Goal: Task Accomplishment & Management: Complete application form

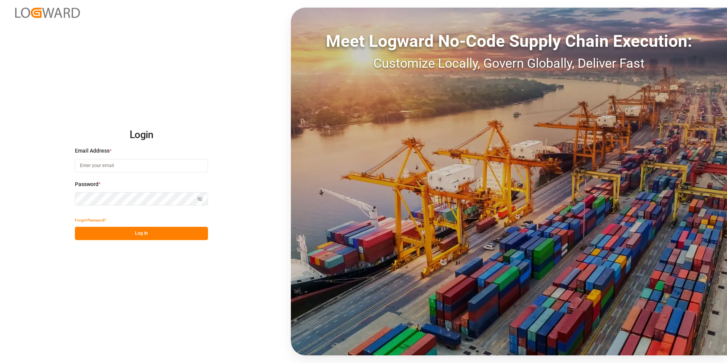
drag, startPoint x: 0, startPoint y: 0, endPoint x: 138, endPoint y: 168, distance: 217.0
click at [138, 168] on input at bounding box center [141, 165] width 133 height 13
paste input "[EMAIL_ADDRESS][PERSON_NAME][DOMAIN_NAME]"
type input "[EMAIL_ADDRESS][PERSON_NAME][DOMAIN_NAME]"
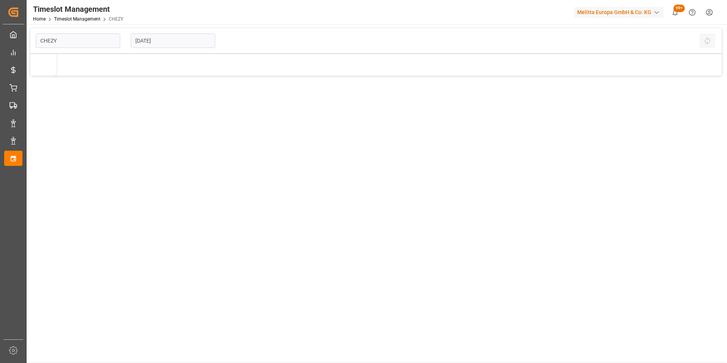
type input "Chezy Loading"
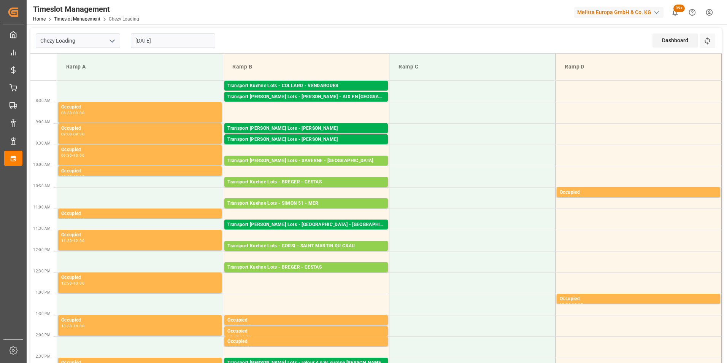
click at [158, 41] on input "[DATE]" at bounding box center [173, 40] width 84 height 14
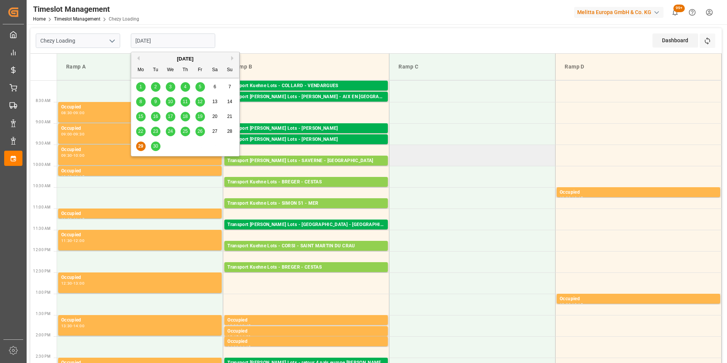
click at [462, 163] on td at bounding box center [472, 155] width 166 height 21
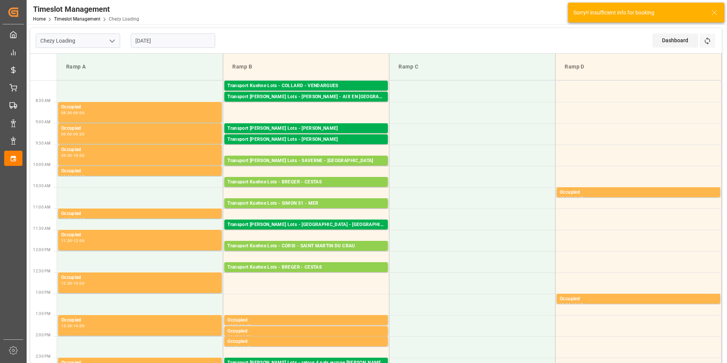
click at [183, 41] on input "[DATE]" at bounding box center [173, 40] width 84 height 14
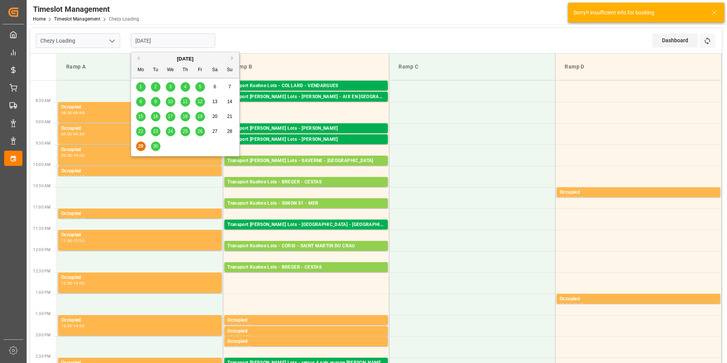
click at [155, 145] on span "30" at bounding box center [155, 145] width 5 height 5
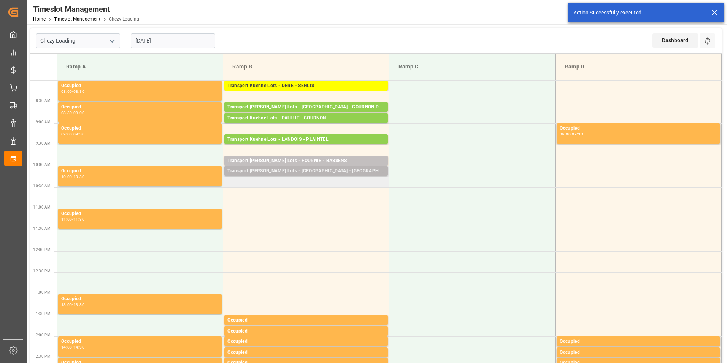
click at [331, 172] on div "Transport [PERSON_NAME] Lots - [GEOGRAPHIC_DATA] - [GEOGRAPHIC_DATA]" at bounding box center [305, 171] width 157 height 8
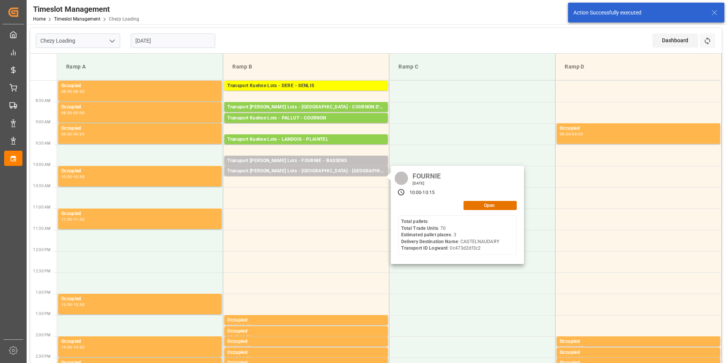
click at [152, 39] on input "[DATE]" at bounding box center [173, 40] width 84 height 14
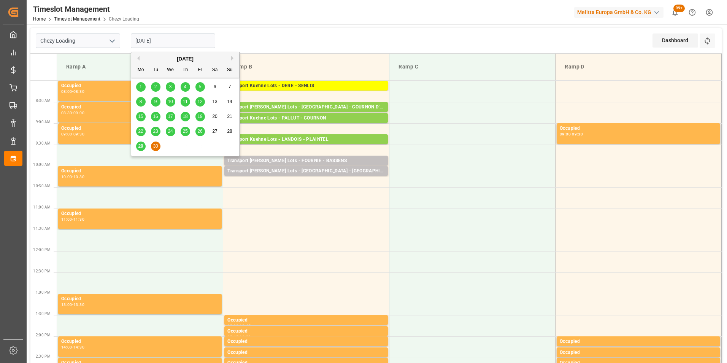
click at [143, 144] on span "29" at bounding box center [140, 145] width 5 height 5
type input "[DATE]"
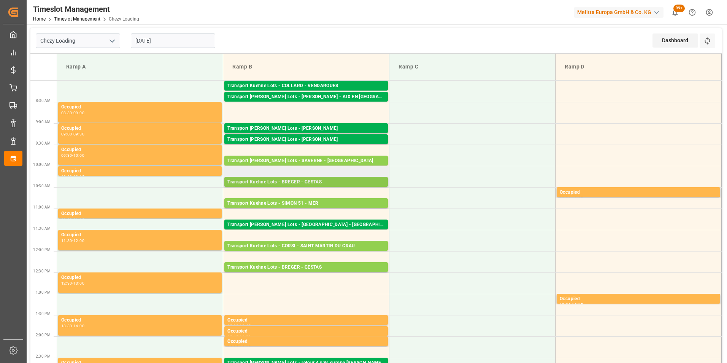
click at [329, 178] on div "Transport Kuehne Lots - BREGER - CESTAS" at bounding box center [305, 182] width 157 height 8
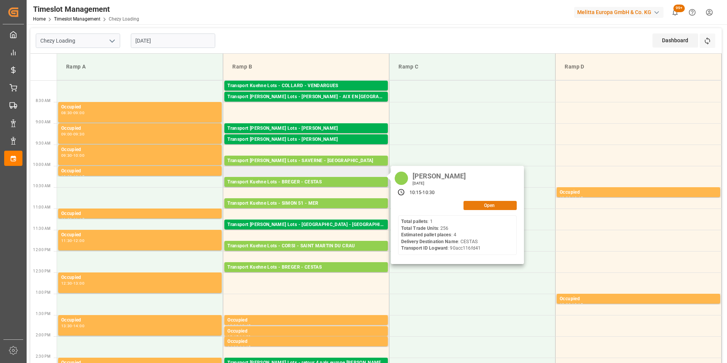
click at [474, 205] on button "Open" at bounding box center [490, 205] width 53 height 9
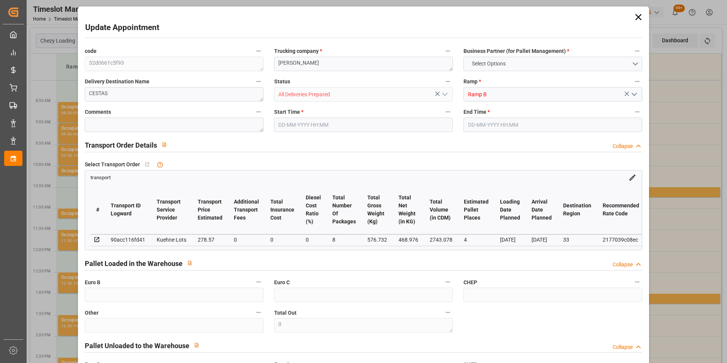
type input "4"
type input "278.57"
type input "0"
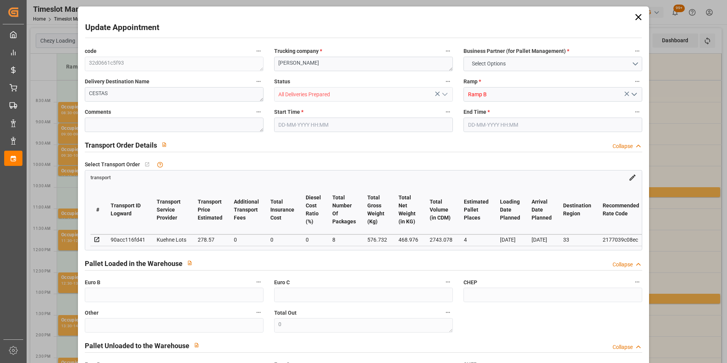
type input "278.57"
type input "0"
type input "8"
type input "468.976"
type input "880.204"
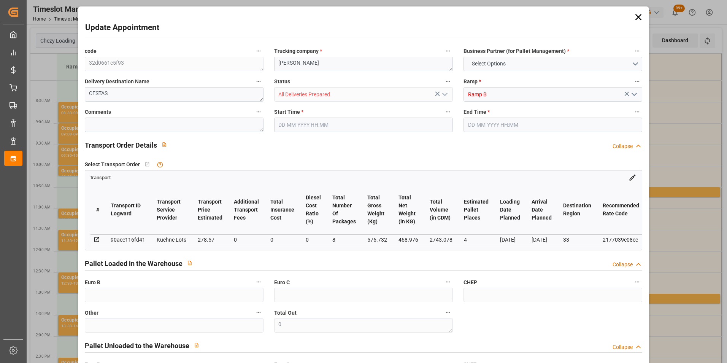
type input "2743.078"
type input "33"
type input "1"
type input "256"
type input "13"
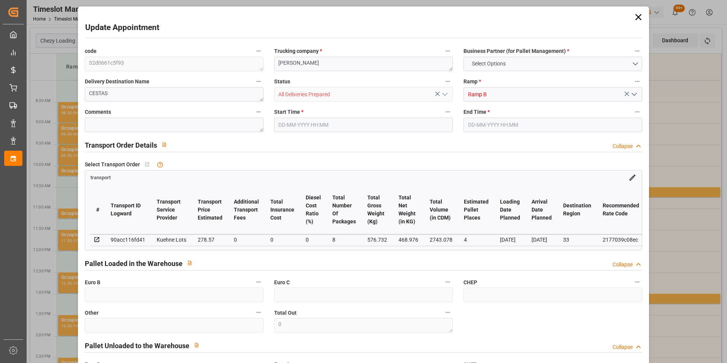
type input "101"
type input "576.732"
type input "0"
type input "4710.8598"
type input "0"
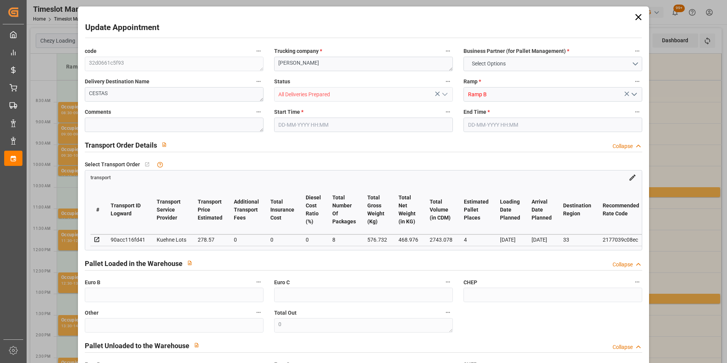
type input "0"
type input "21"
type input "35"
type input "[DATE] 10:15"
type input "[DATE] 10:30"
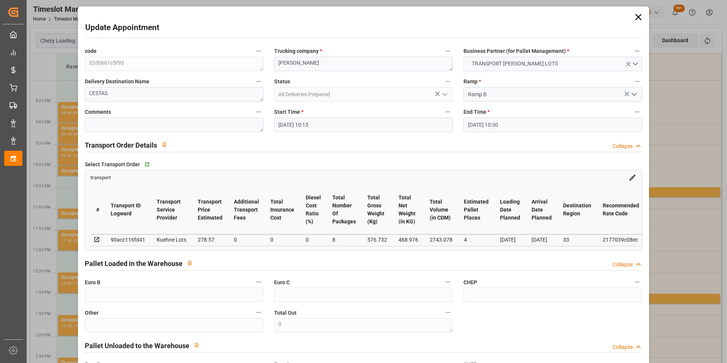
type input "[DATE] 14:40"
type input "[DATE] 11:38"
type input "[DATE]"
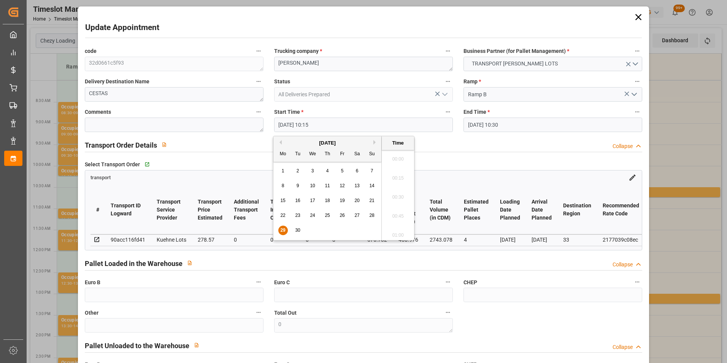
click at [297, 122] on input "[DATE] 10:15" at bounding box center [363, 125] width 179 height 14
click at [298, 230] on span "30" at bounding box center [297, 229] width 5 height 5
click at [397, 213] on li "10:30" at bounding box center [398, 213] width 32 height 19
type input "[DATE] 10:30"
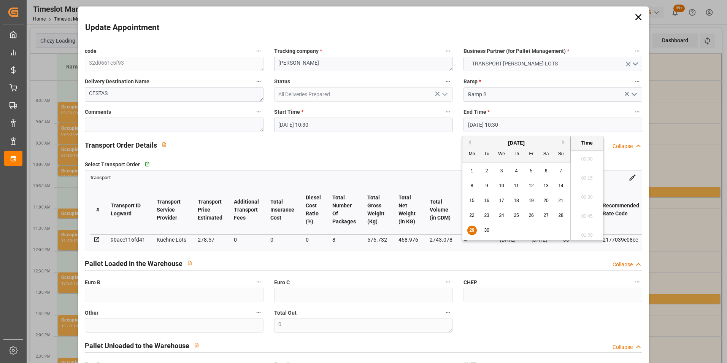
click at [490, 126] on input "[DATE] 10:30" at bounding box center [553, 125] width 179 height 14
click at [488, 230] on span "30" at bounding box center [486, 229] width 5 height 5
click at [586, 211] on li "10:45" at bounding box center [587, 213] width 32 height 19
type input "[DATE] 10:45"
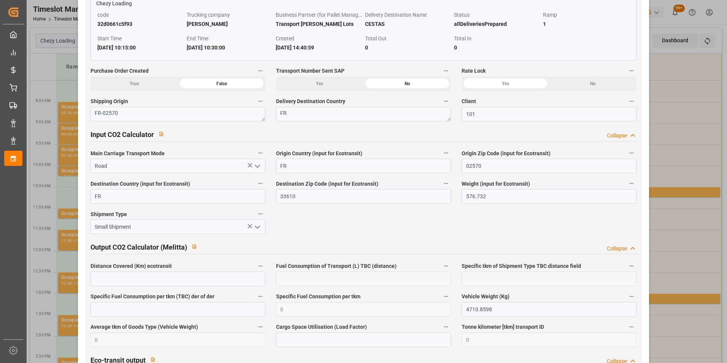
scroll to position [1241, 0]
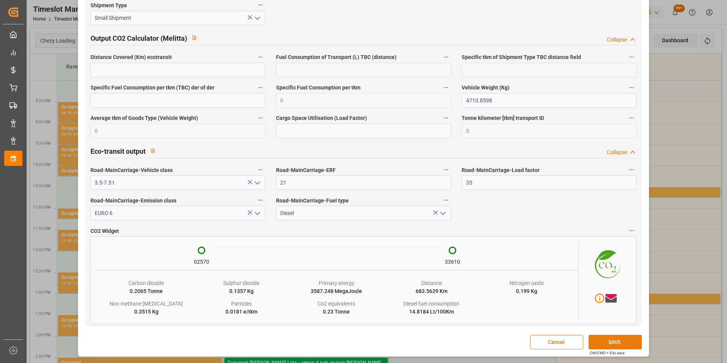
click at [620, 343] on button "SAVE" at bounding box center [615, 342] width 53 height 14
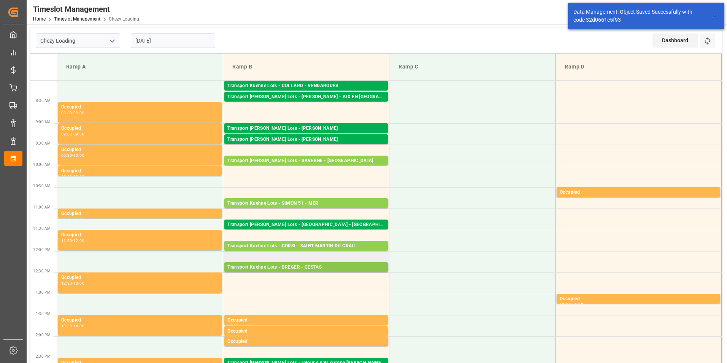
click at [323, 266] on div "Transport Kuehne Lots - BREGER - CESTAS" at bounding box center [305, 268] width 157 height 8
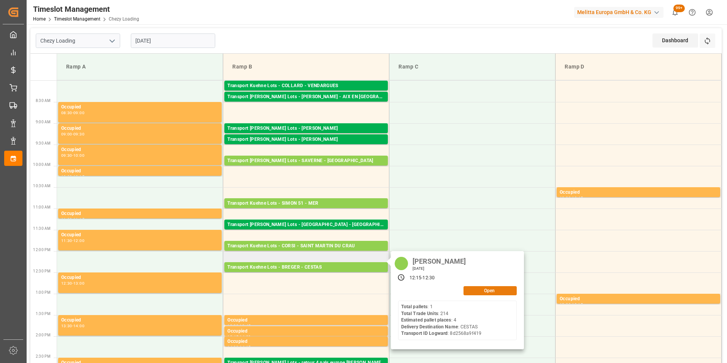
click at [471, 291] on button "Open" at bounding box center [490, 290] width 53 height 9
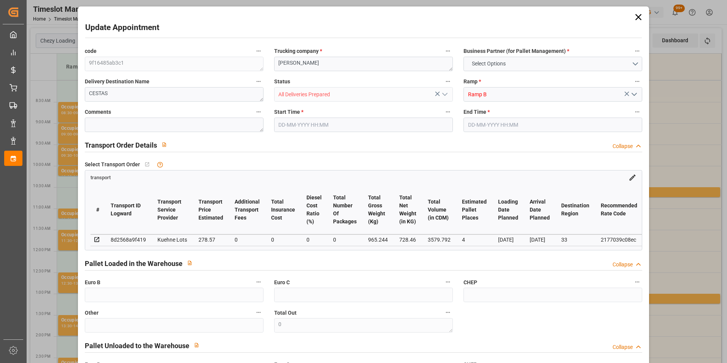
type input "4"
type input "278.57"
type input "0"
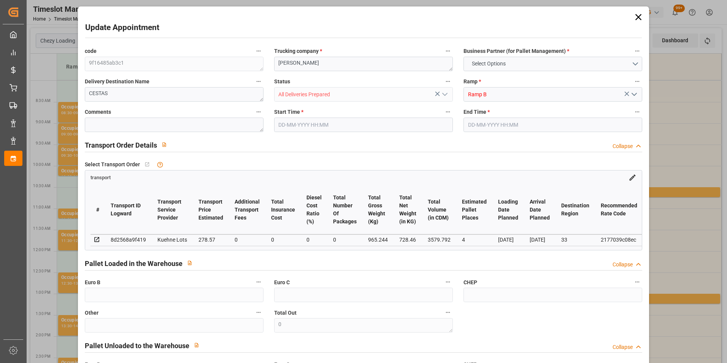
type input "278.57"
type input "0"
type input "728.46"
type input "1270.356"
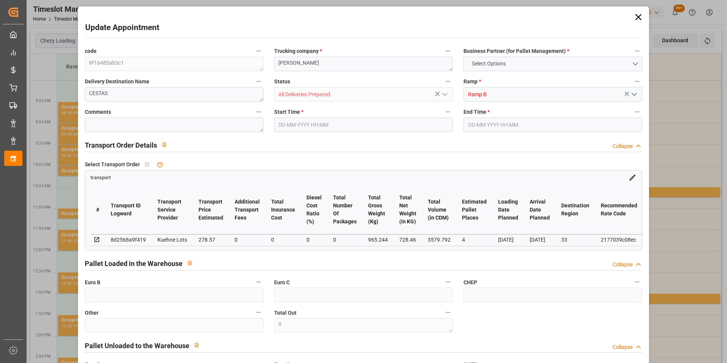
type input "3579.792"
type input "33"
type input "1"
type input "214"
type input "12"
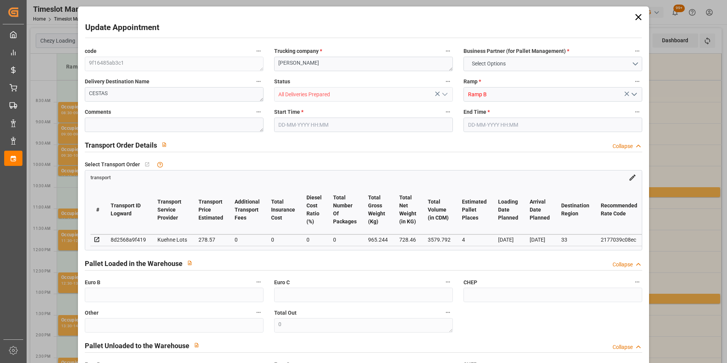
type input "101"
type input "965.244"
type input "0"
type input "4710.8598"
type input "0"
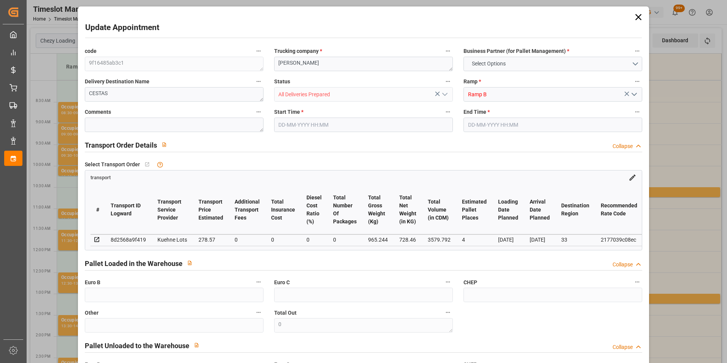
type input "0"
type input "21"
type input "35"
type input "[DATE] 12:15"
type input "[DATE] 12:30"
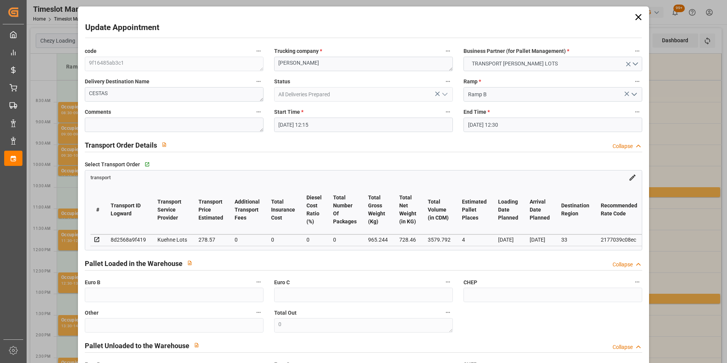
type input "[DATE] 14:37"
type input "[DATE] 11:42"
type input "[DATE]"
click at [298, 122] on input "[DATE] 12:15" at bounding box center [363, 125] width 179 height 14
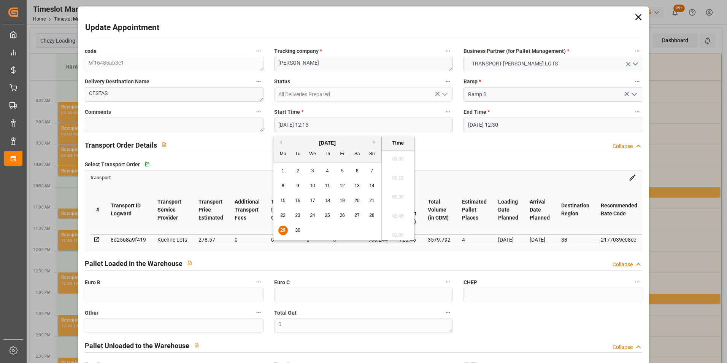
scroll to position [896, 0]
click at [295, 229] on div "30" at bounding box center [298, 230] width 10 height 9
click at [399, 157] on li "10:45" at bounding box center [398, 156] width 32 height 19
type input "[DATE] 10:45"
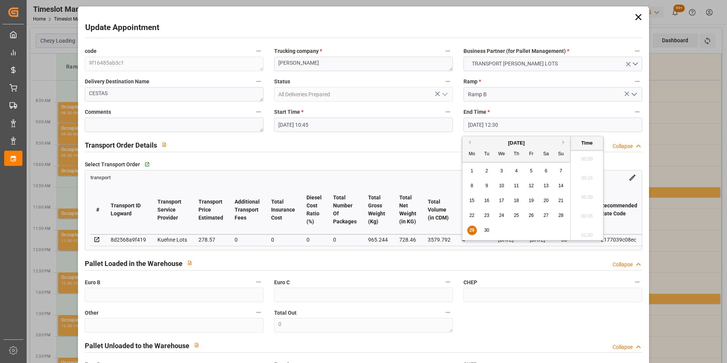
click at [480, 121] on input "[DATE] 12:30" at bounding box center [553, 125] width 179 height 14
click at [485, 227] on span "30" at bounding box center [486, 229] width 5 height 5
click at [589, 158] on li "11:00" at bounding box center [587, 156] width 32 height 19
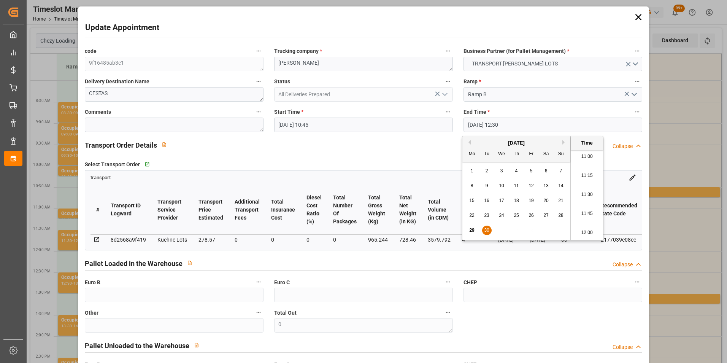
type input "[DATE] 11:00"
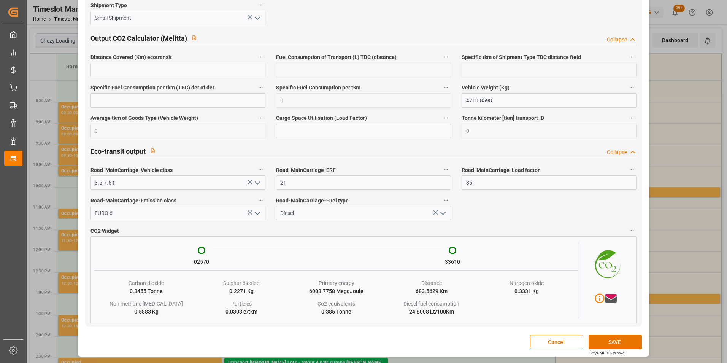
scroll to position [1241, 0]
click at [604, 343] on button "SAVE" at bounding box center [615, 342] width 53 height 14
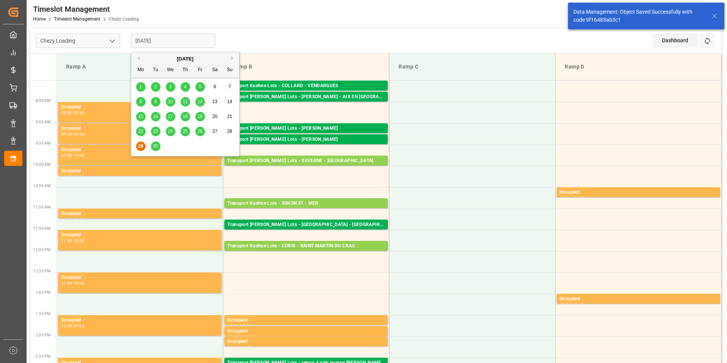
click at [171, 46] on input "[DATE]" at bounding box center [173, 40] width 84 height 14
click at [157, 145] on span "30" at bounding box center [155, 145] width 5 height 5
type input "[DATE]"
